Goal: Information Seeking & Learning: Understand process/instructions

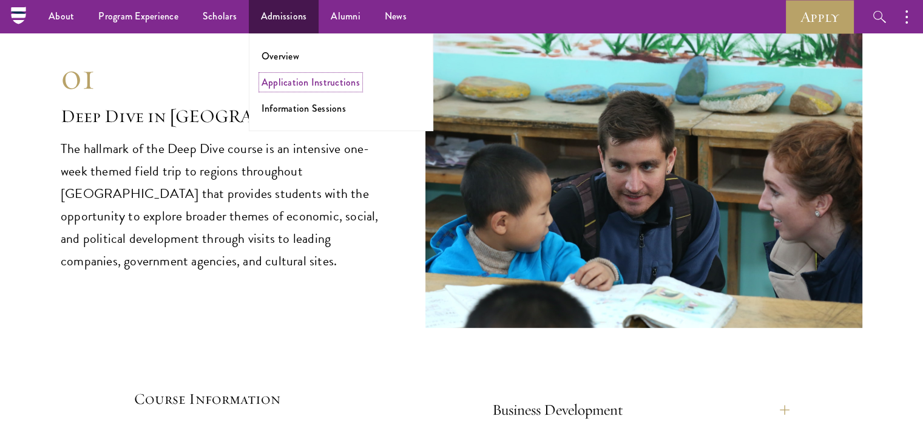
click at [289, 79] on link "Application Instructions" at bounding box center [311, 82] width 98 height 14
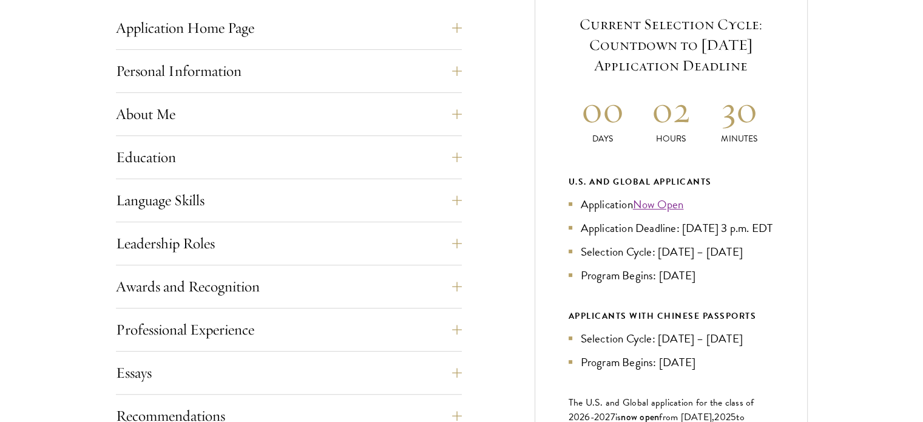
scroll to position [515, 0]
click at [311, 126] on button "About Me" at bounding box center [289, 113] width 346 height 29
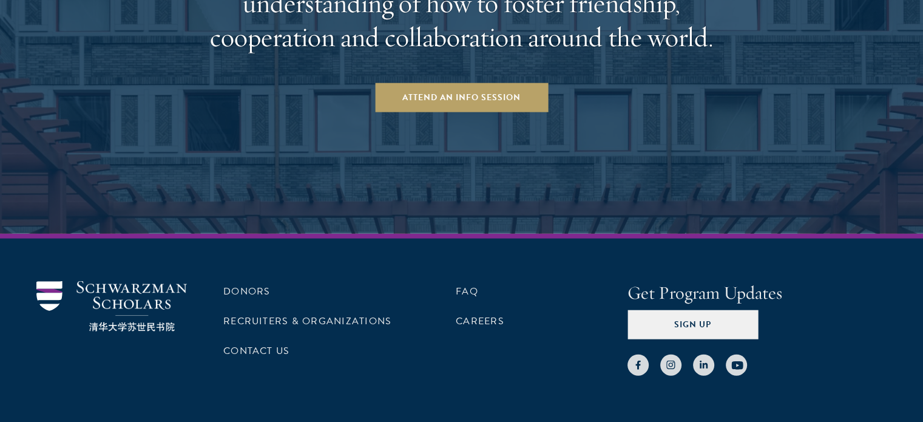
scroll to position [3060, 0]
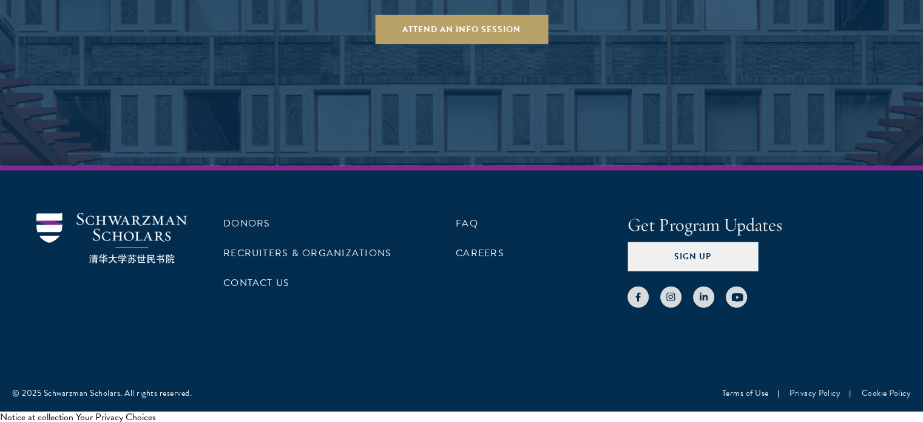
click at [477, 218] on li "FAQ" at bounding box center [542, 223] width 172 height 21
click at [473, 216] on link "FAQ" at bounding box center [467, 223] width 22 height 15
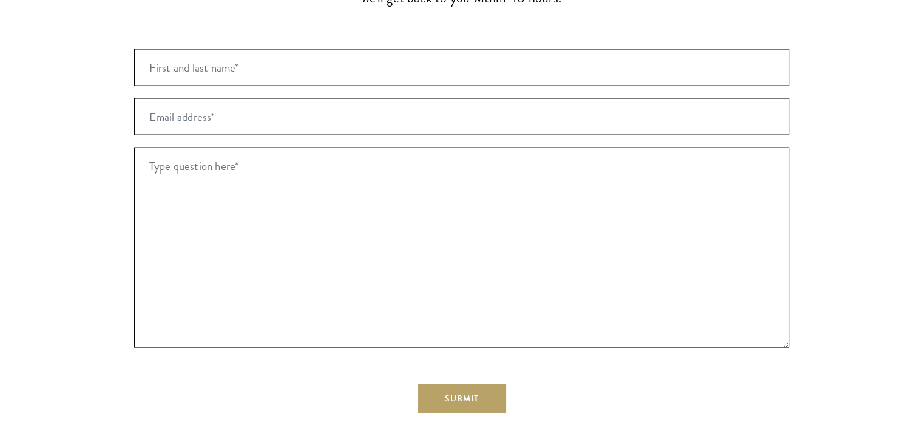
scroll to position [2399, 0]
